Goal: Find specific page/section: Find specific page/section

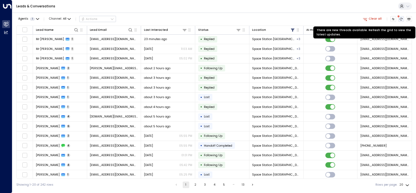
click at [401, 17] on button "There are new threads available. Refresh the grid to view the latest updates." at bounding box center [401, 19] width 6 height 6
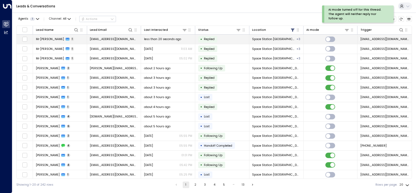
click at [281, 39] on span "Space Station [GEOGRAPHIC_DATA]" at bounding box center [274, 39] width 44 height 4
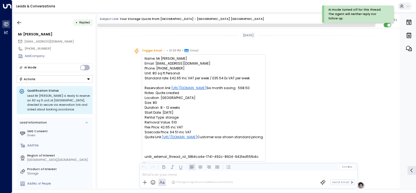
scroll to position [127, 0]
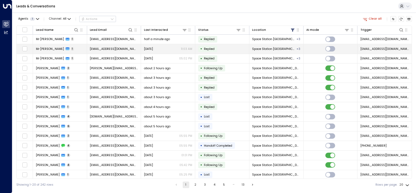
click at [267, 49] on span "Space Station [GEOGRAPHIC_DATA]" at bounding box center [274, 49] width 44 height 4
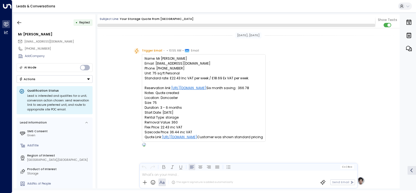
scroll to position [200, 0]
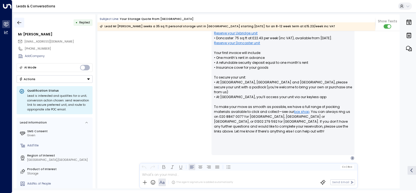
click at [20, 20] on icon "button" at bounding box center [19, 22] width 5 height 5
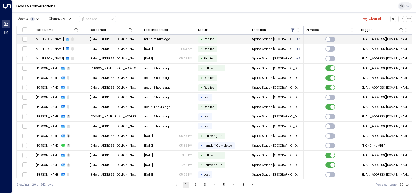
click at [285, 39] on span "Space Station [GEOGRAPHIC_DATA]" at bounding box center [274, 39] width 44 height 4
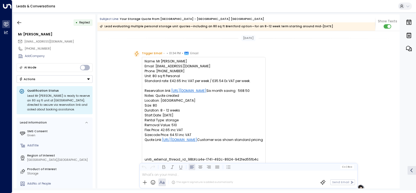
scroll to position [130, 0]
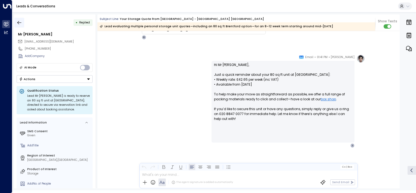
click at [20, 23] on icon "button" at bounding box center [19, 22] width 5 height 5
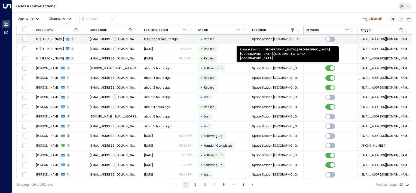
click at [297, 40] on div "+ 3" at bounding box center [299, 39] width 4 height 4
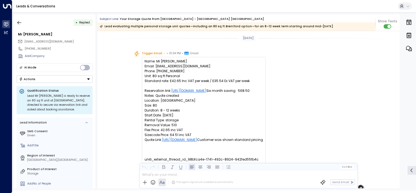
scroll to position [130, 0]
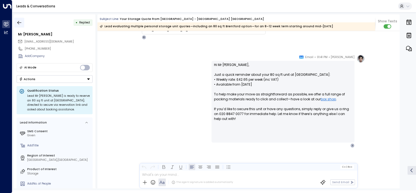
click at [19, 21] on icon "button" at bounding box center [19, 22] width 5 height 5
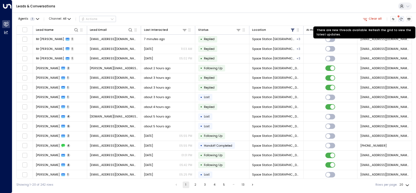
click at [400, 19] on icon "There are new threads available. Refresh the grid to view the latest updates." at bounding box center [401, 18] width 3 height 3
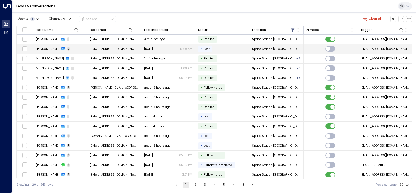
click at [70, 47] on td "[PERSON_NAME] 6" at bounding box center [60, 49] width 54 height 10
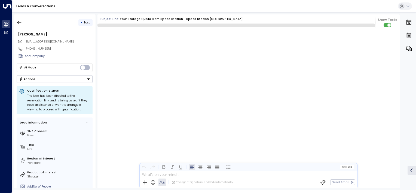
scroll to position [1161, 0]
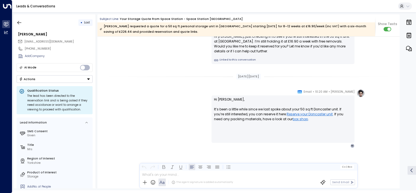
click at [394, 48] on div "[PERSON_NAME] • 10:21 AM • SMS Hi [PERSON_NAME], just checking in to see if you…" at bounding box center [249, 45] width 302 height 38
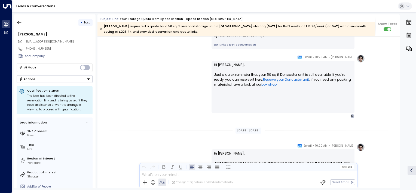
scroll to position [371, 0]
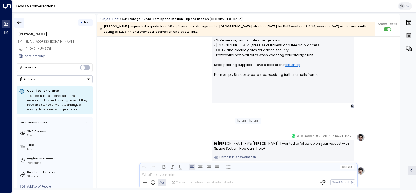
click at [18, 20] on icon "button" at bounding box center [19, 22] width 5 height 5
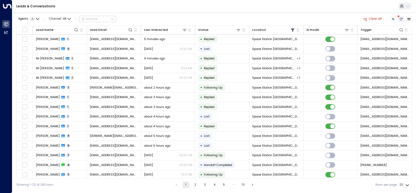
click at [402, 18] on icon "There are new threads available. Refresh the grid to view the latest updates." at bounding box center [401, 19] width 3 height 2
